Goal: Information Seeking & Learning: Learn about a topic

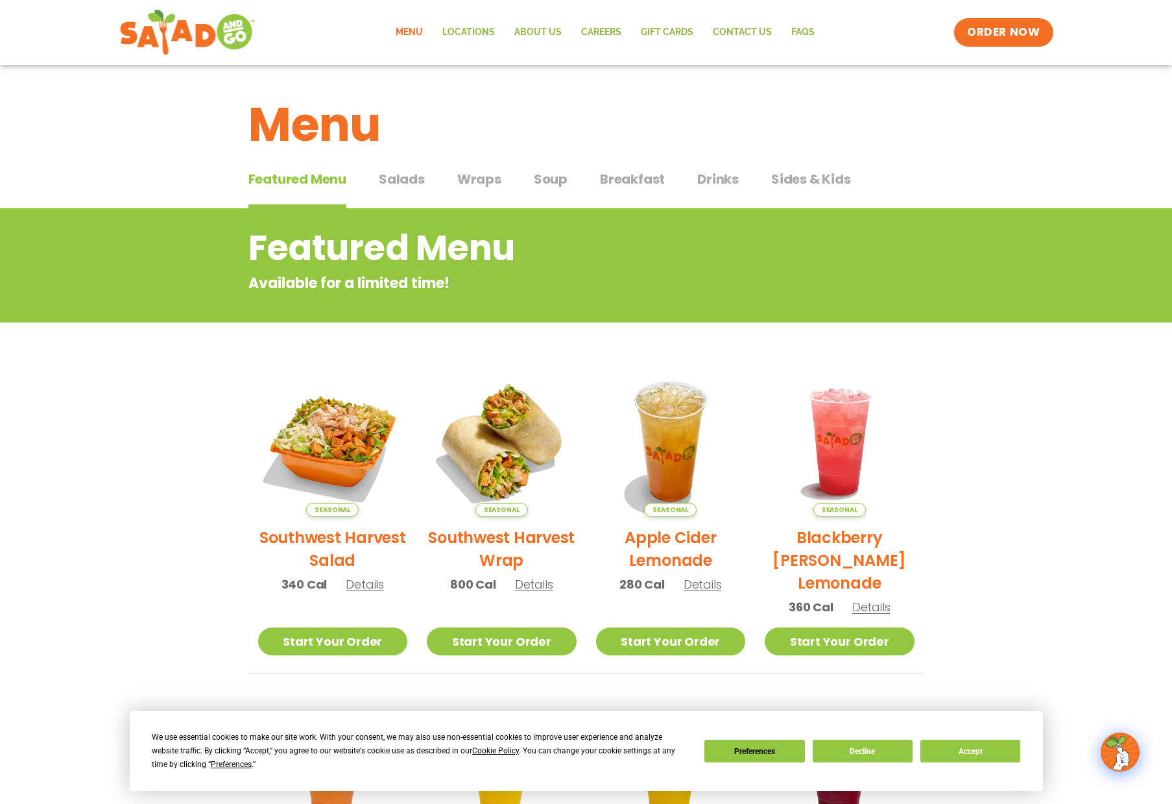
click at [365, 586] on span "Details" at bounding box center [365, 584] width 38 height 16
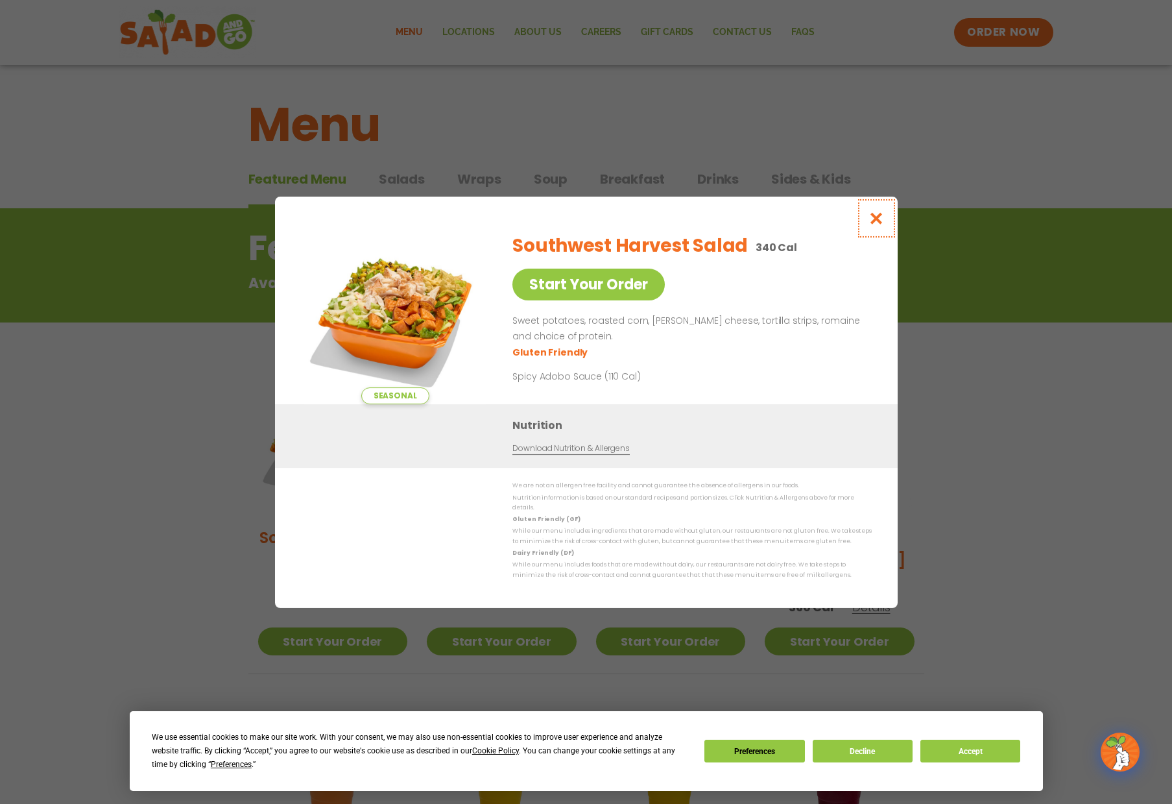
click at [880, 221] on icon "Close modal" at bounding box center [876, 219] width 16 height 14
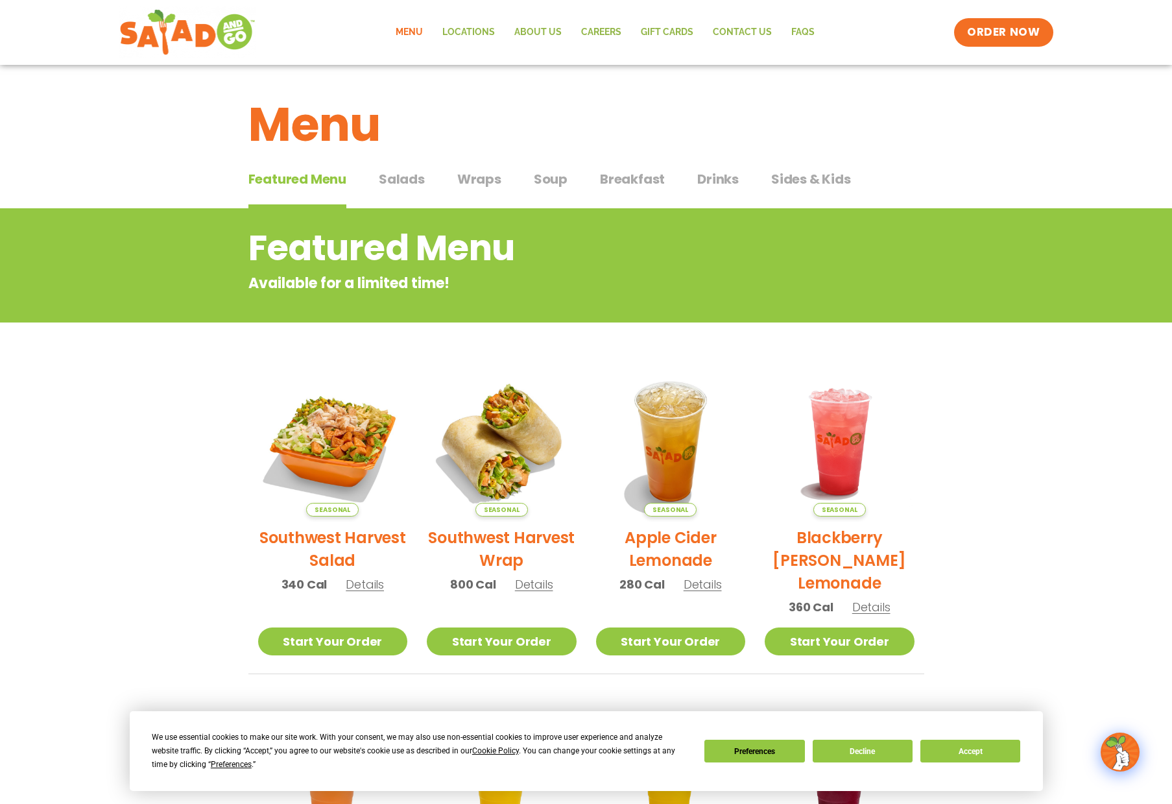
click at [408, 182] on span "Salads" at bounding box center [402, 178] width 46 height 19
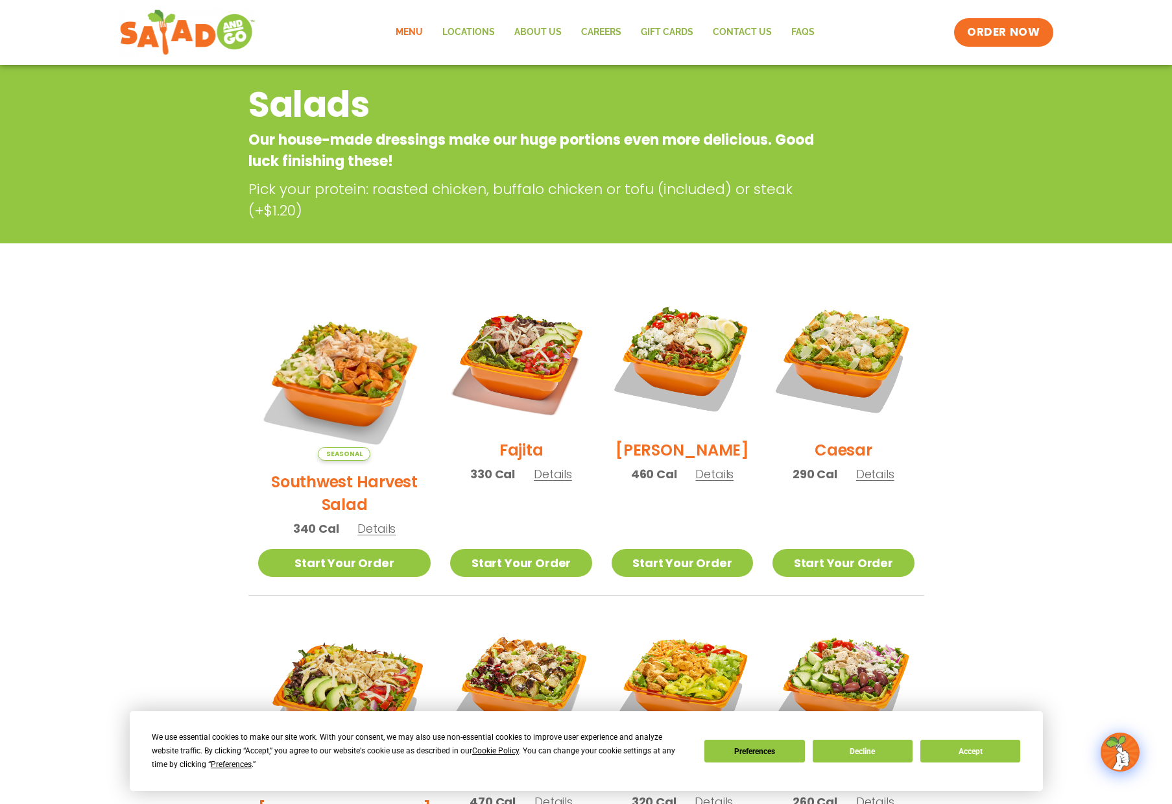
scroll to position [139, 0]
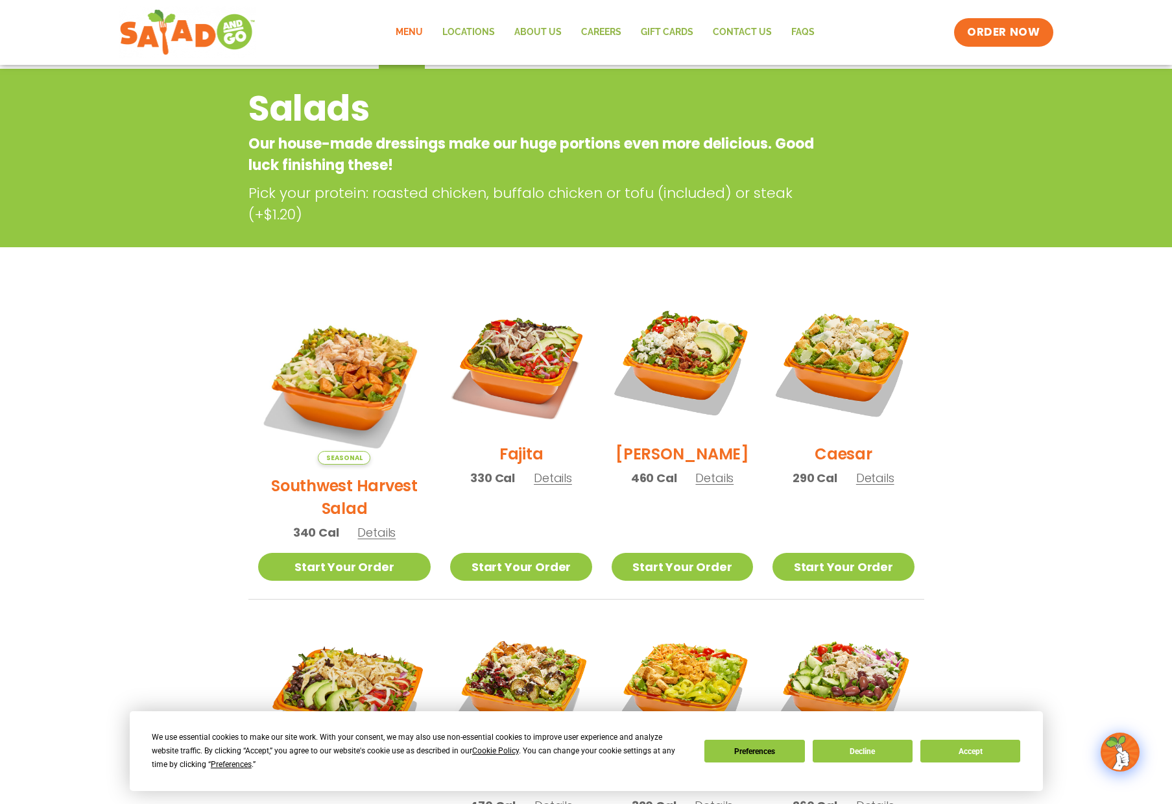
click at [534, 486] on span "Details" at bounding box center [553, 478] width 38 height 16
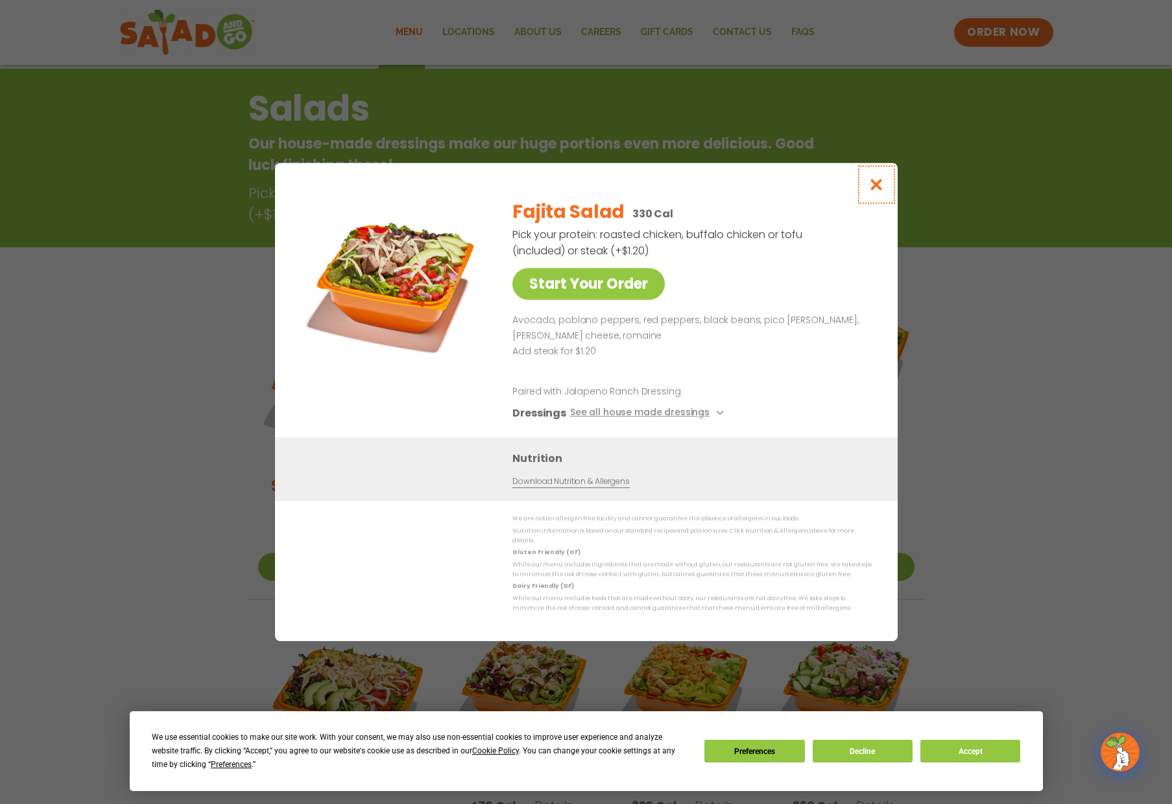
click at [874, 190] on icon "Close modal" at bounding box center [876, 185] width 16 height 14
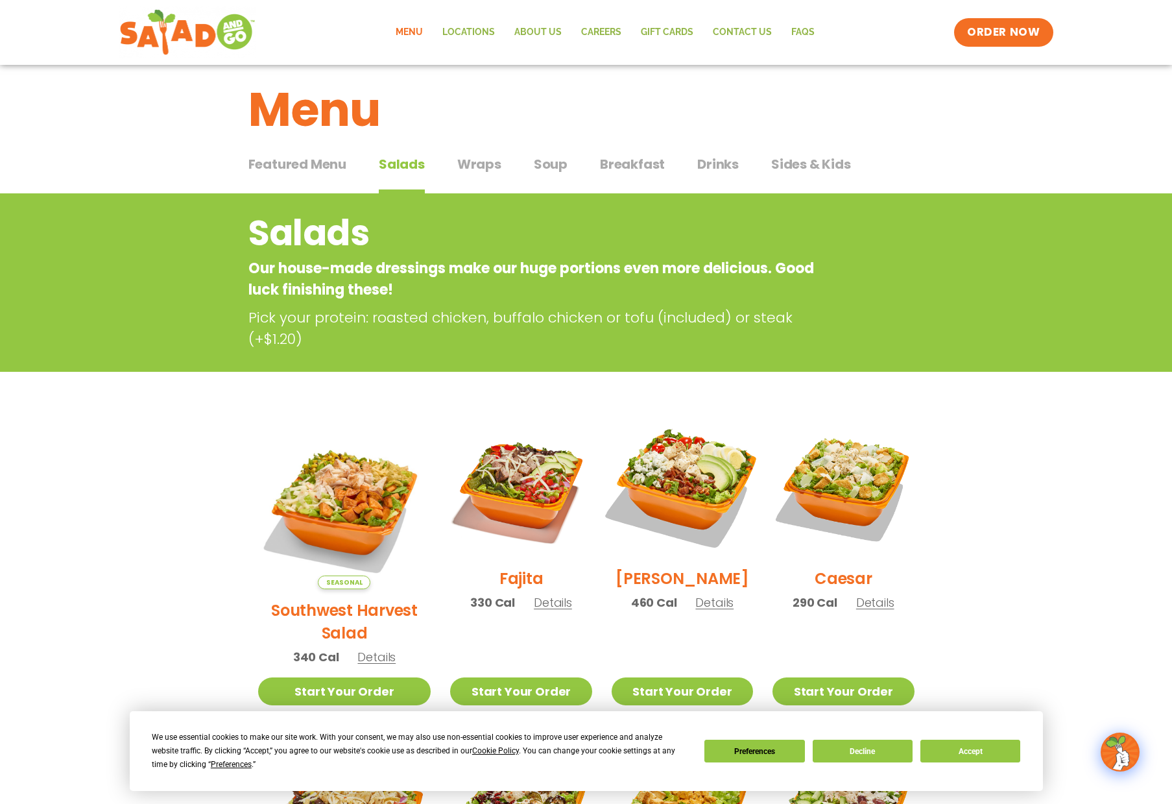
scroll to position [0, 0]
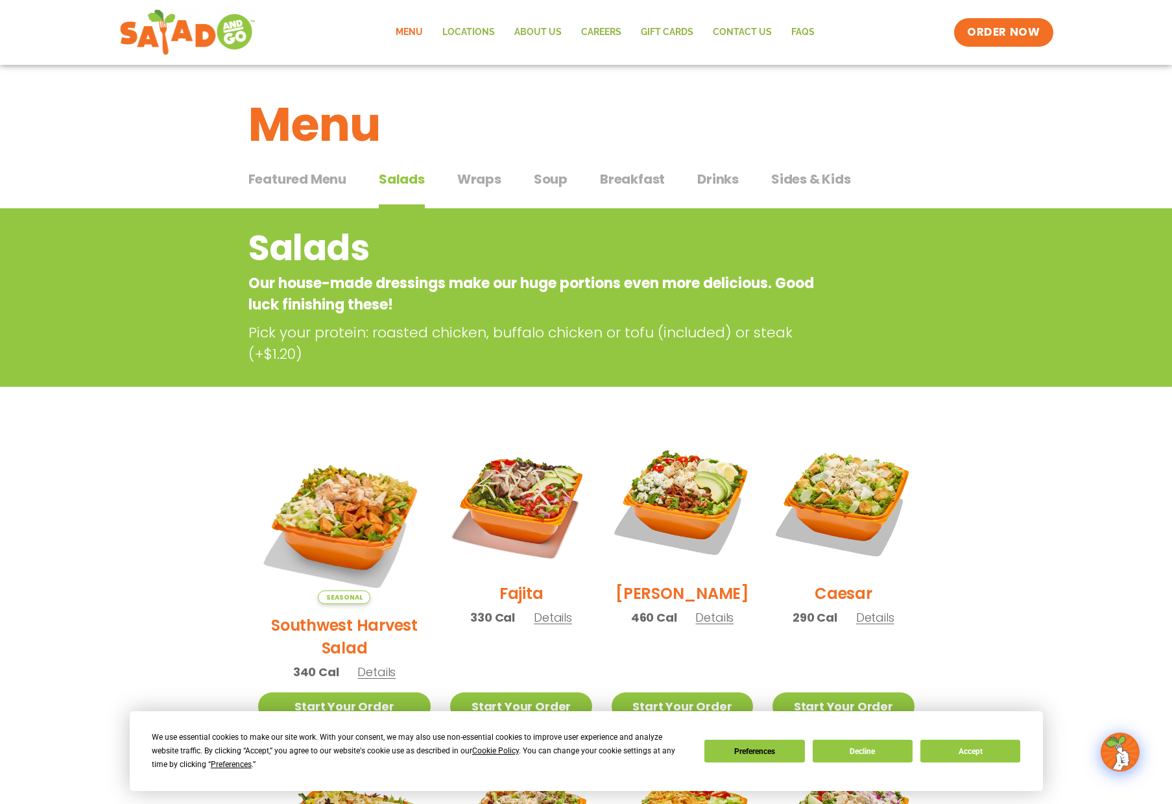
click at [544, 181] on span "Soup" at bounding box center [551, 178] width 34 height 19
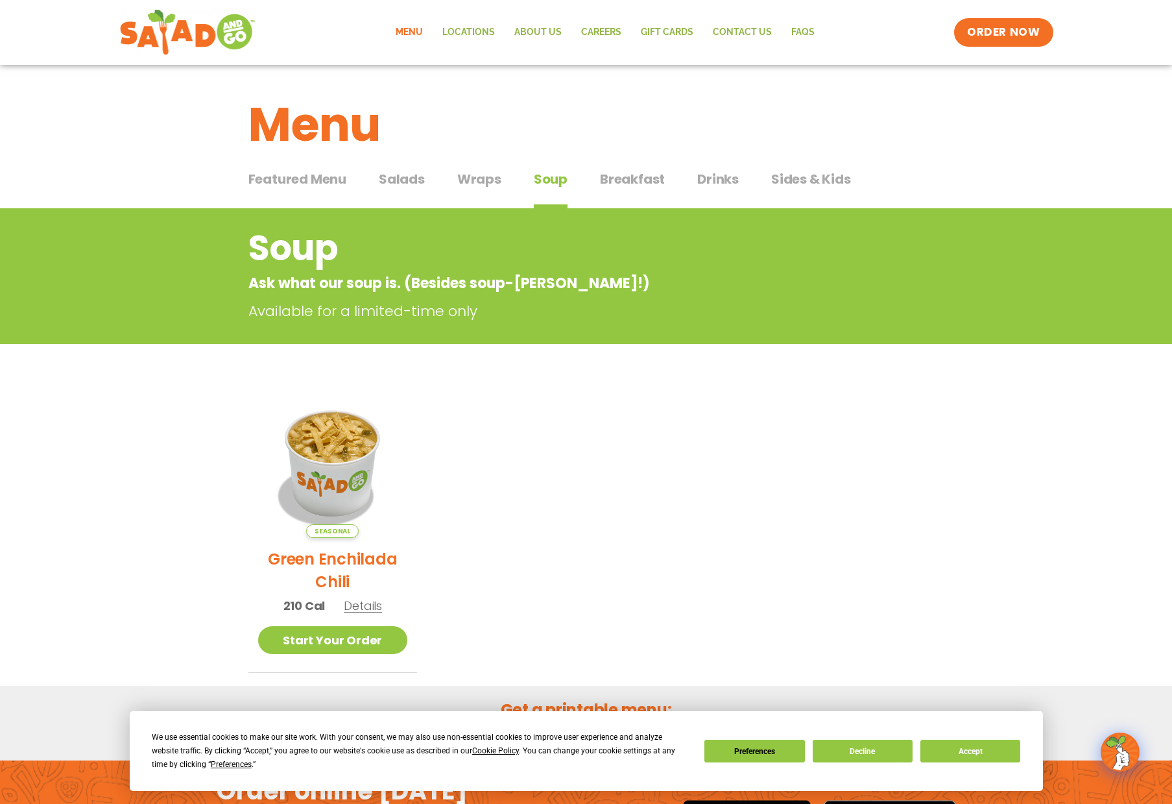
click at [710, 176] on span "Drinks" at bounding box center [718, 178] width 42 height 19
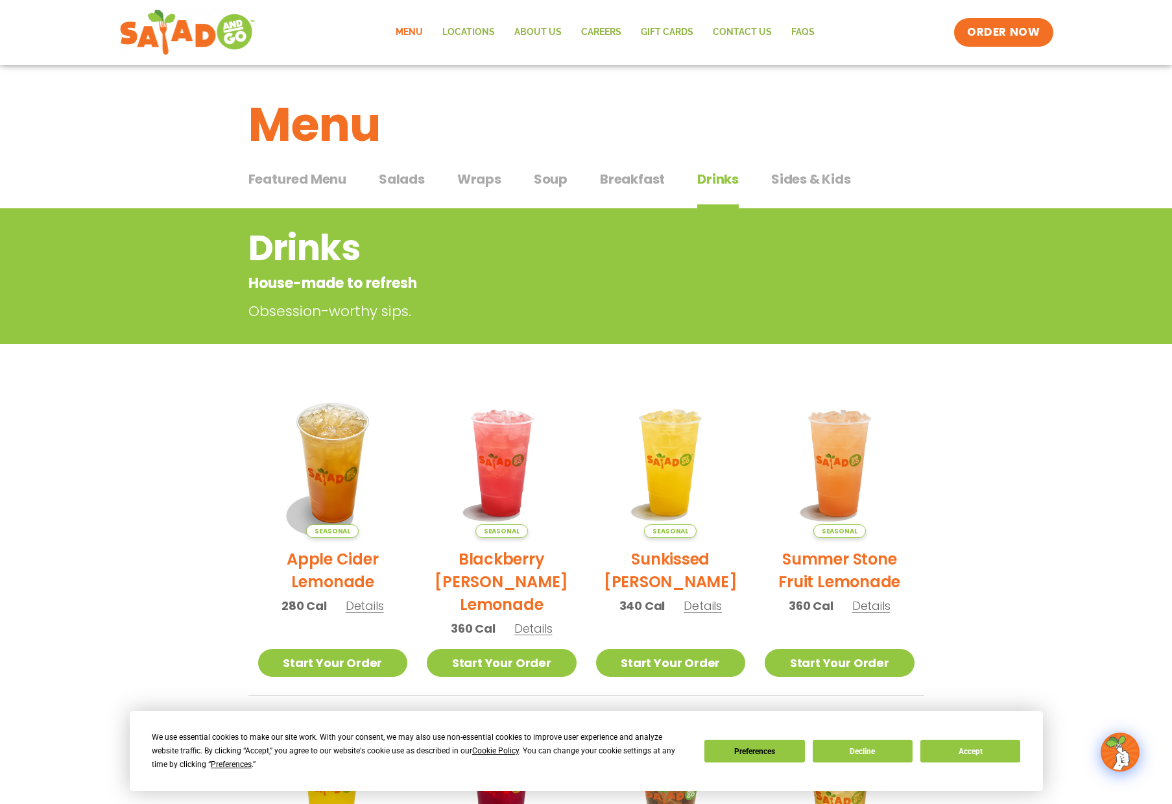
click at [406, 177] on span "Salads" at bounding box center [402, 178] width 46 height 19
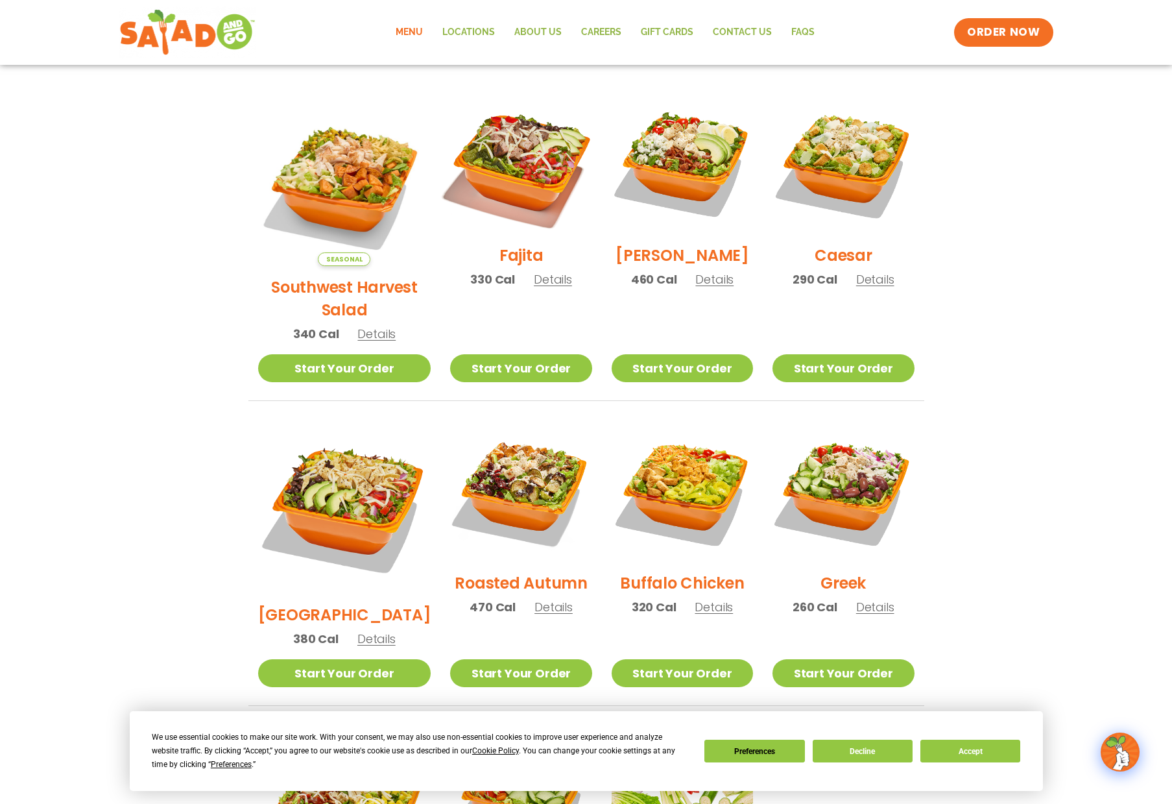
scroll to position [342, 0]
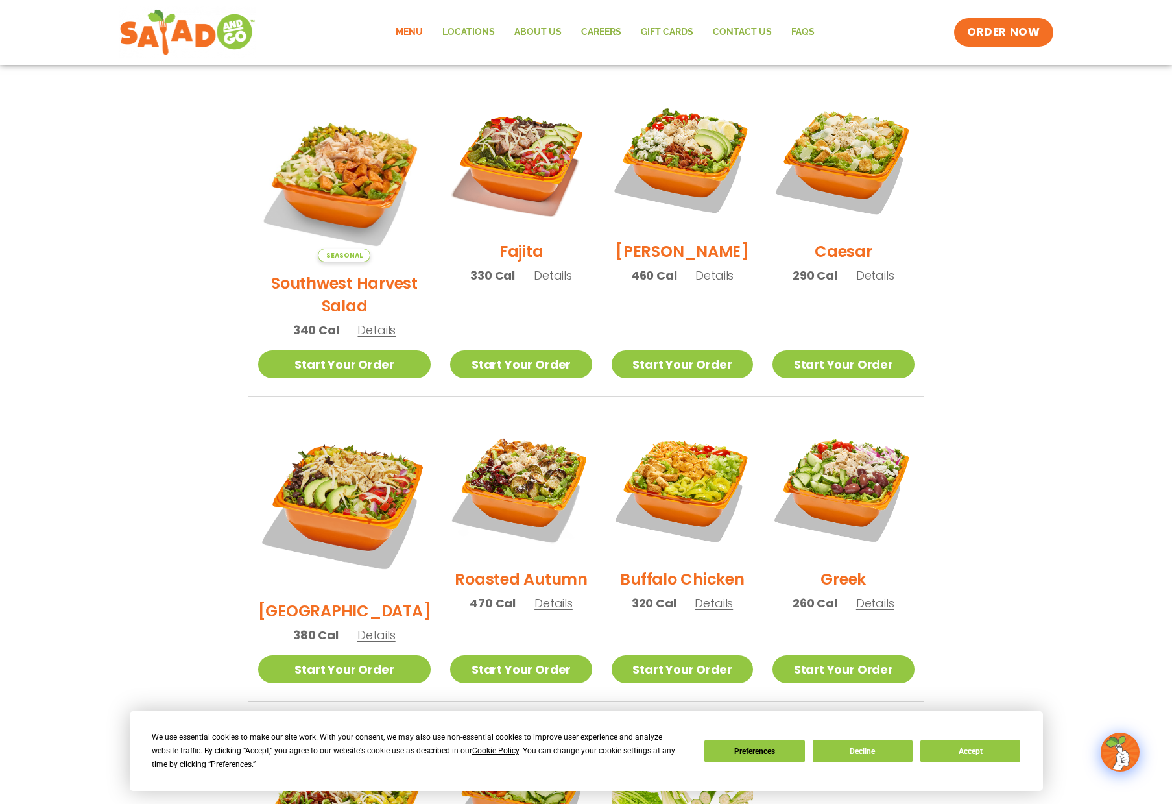
click at [694, 568] on h2 "Buffalo Chicken" at bounding box center [682, 579] width 124 height 23
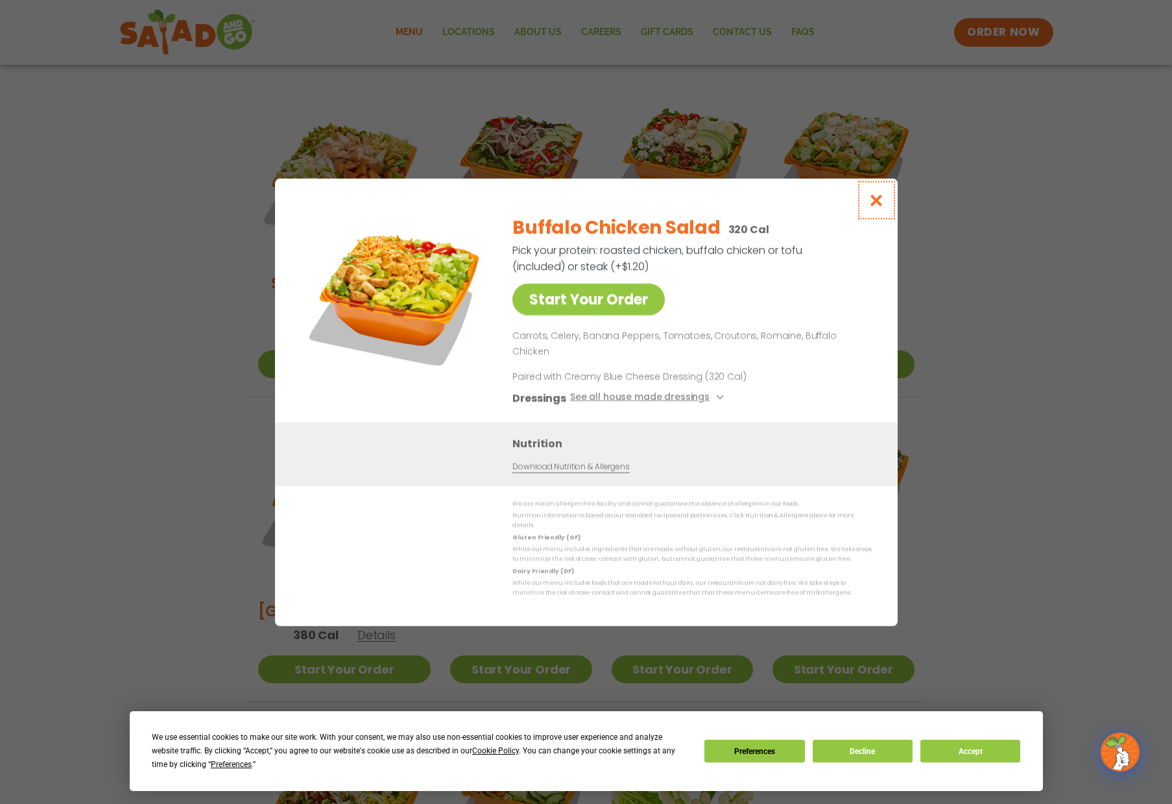
click at [879, 207] on icon "Close modal" at bounding box center [876, 200] width 16 height 14
